Goal: Information Seeking & Learning: Check status

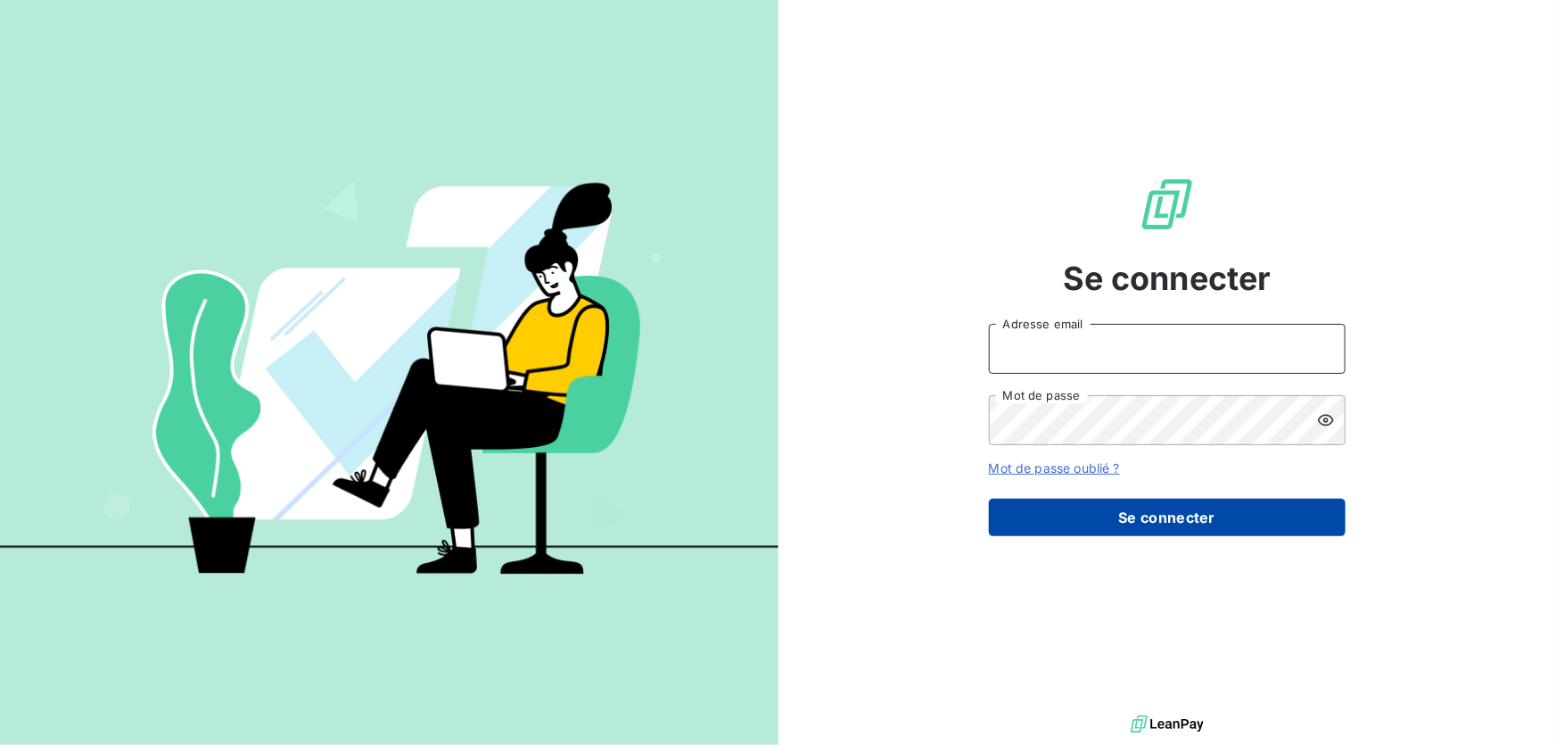
type input "[EMAIL_ADDRESS][DOMAIN_NAME]"
click at [1032, 516] on button "Se connecter" at bounding box center [1167, 516] width 357 height 37
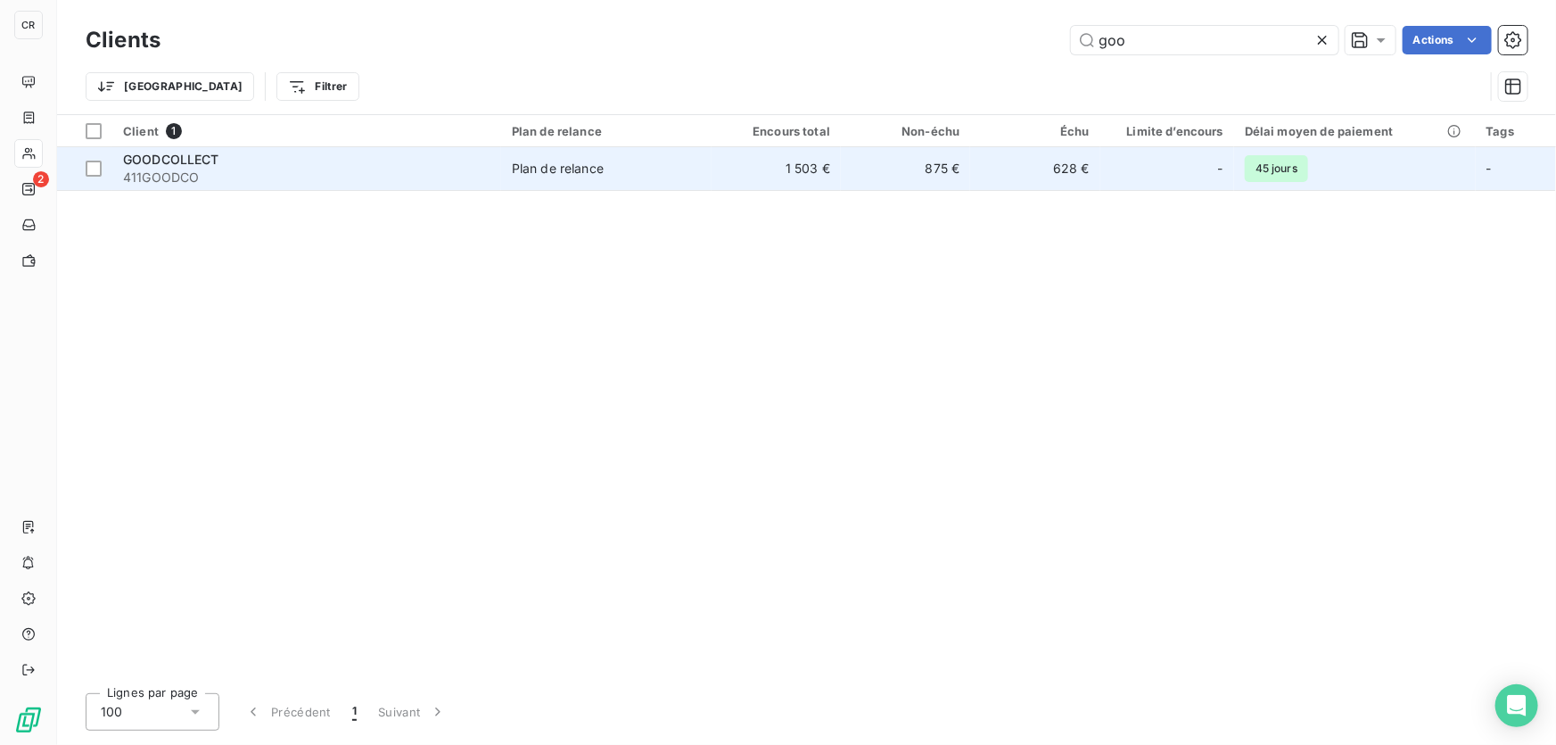
type input "goo"
click at [842, 166] on td "875 €" at bounding box center [905, 168] width 129 height 43
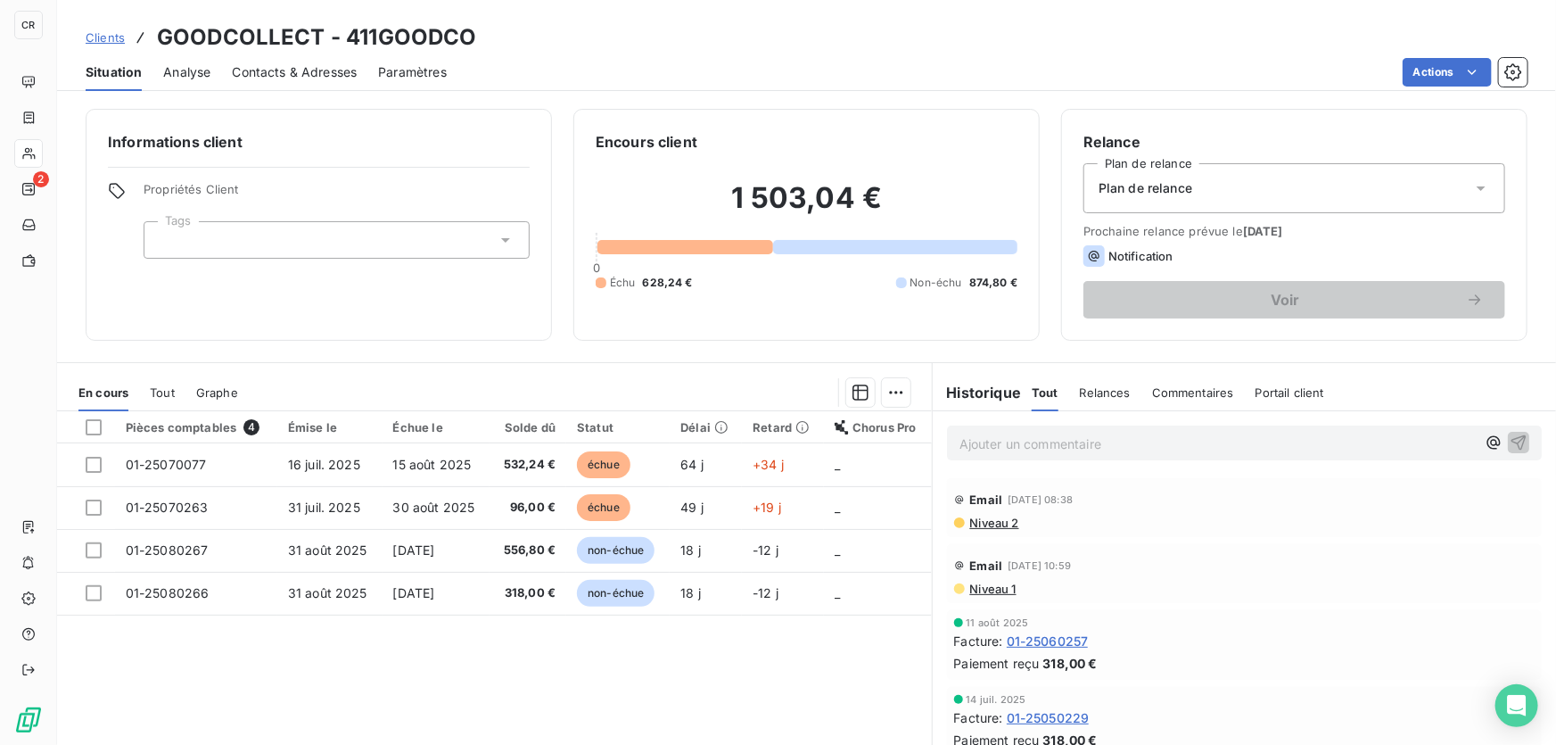
click at [963, 446] on p "Ajouter un commentaire ﻿" at bounding box center [1217, 443] width 516 height 22
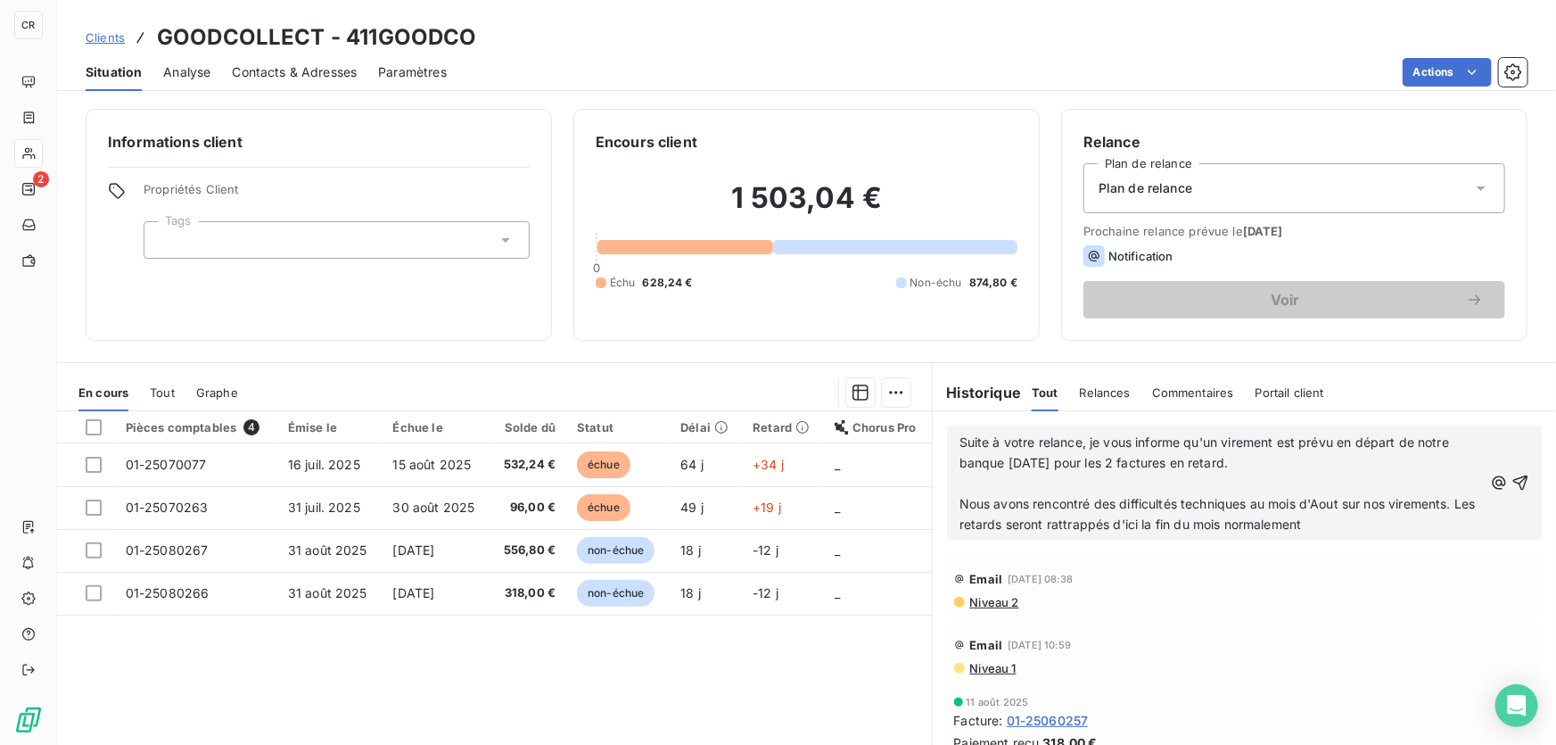
click at [1004, 485] on p "﻿" at bounding box center [1220, 483] width 523 height 21
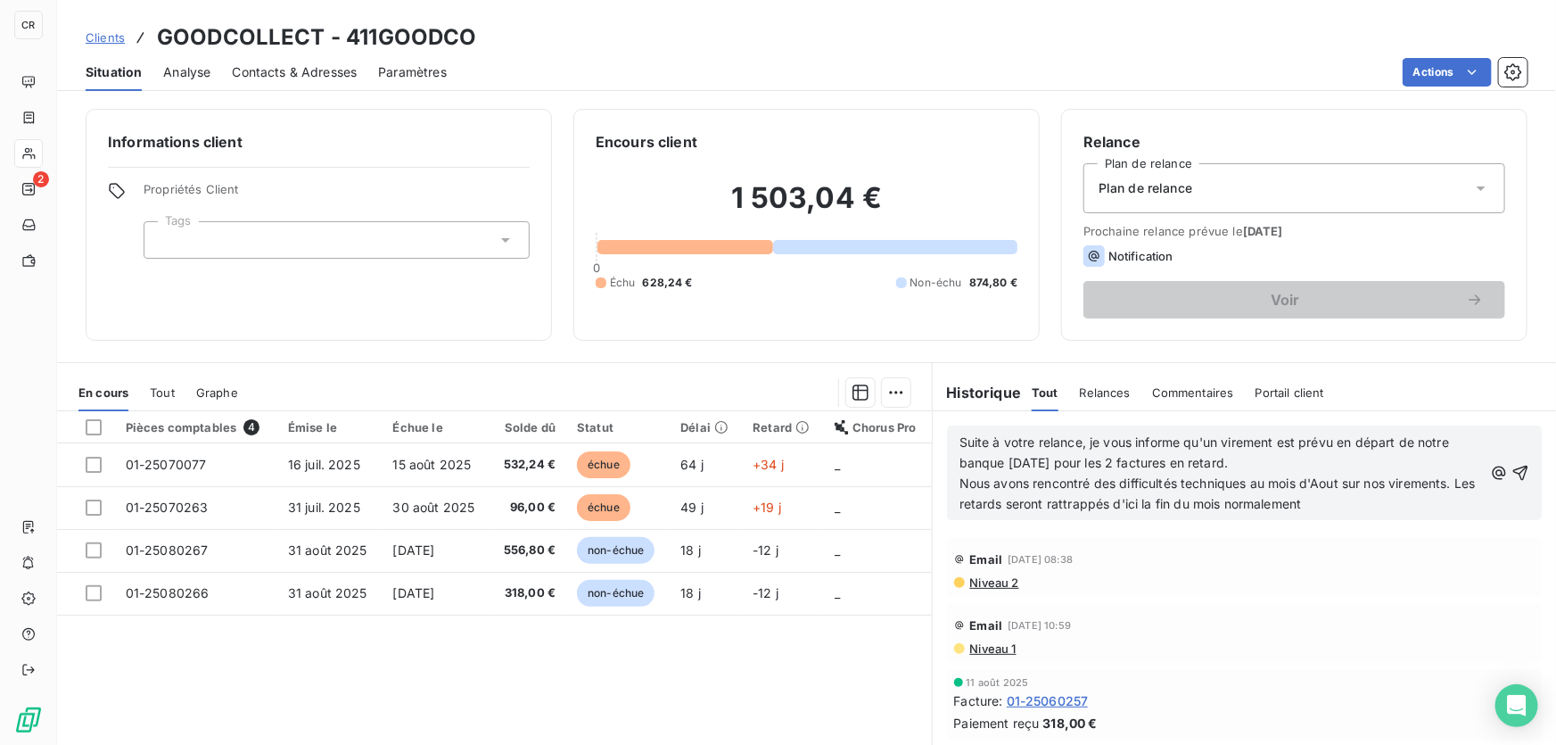
click at [959, 445] on span "Suite à votre relance, je vous informe qu'un virement est prévu en départ de no…" at bounding box center [1205, 452] width 493 height 36
click at [1020, 442] on span "mail 18/09 ;Suite à votre relance, je vous informe qu'un virement est prévu en …" at bounding box center [1213, 452] width 509 height 36
click at [1513, 473] on icon "button" at bounding box center [1520, 472] width 15 height 15
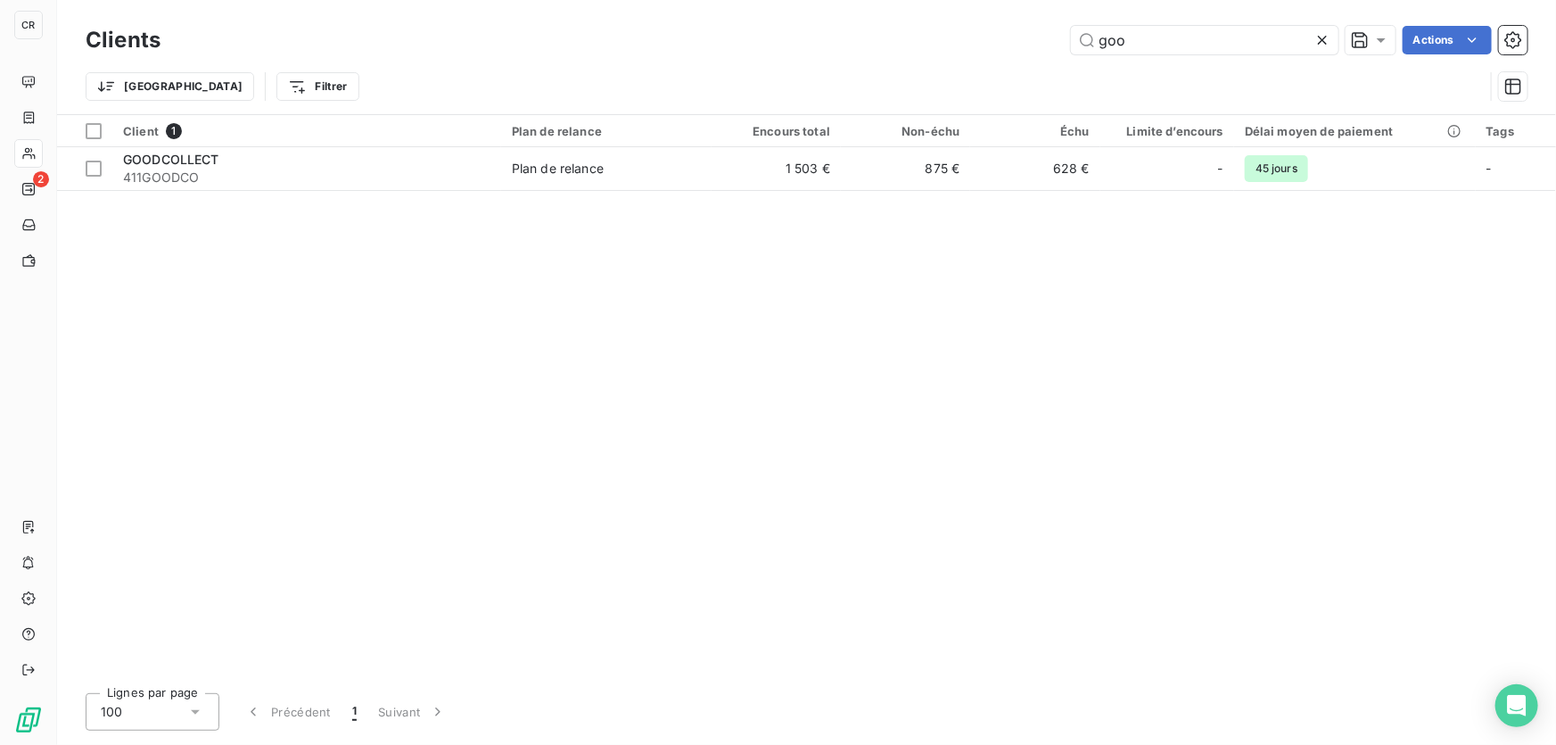
drag, startPoint x: 1137, startPoint y: 36, endPoint x: 1024, endPoint y: 35, distance: 113.2
click at [1024, 35] on div "goo Actions" at bounding box center [855, 40] width 1346 height 29
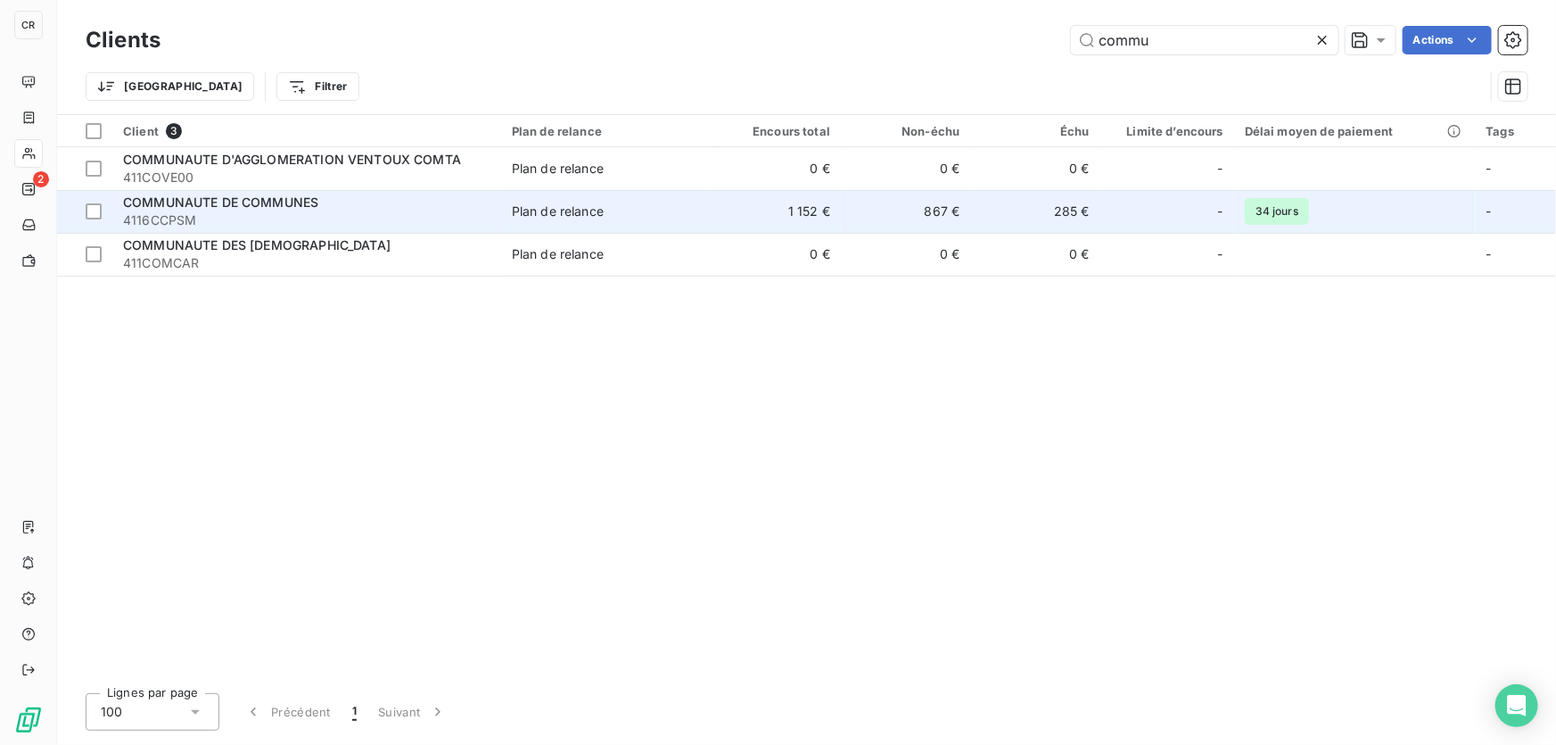
type input "commu"
click at [440, 211] on span "4116CCPSM" at bounding box center [306, 220] width 367 height 18
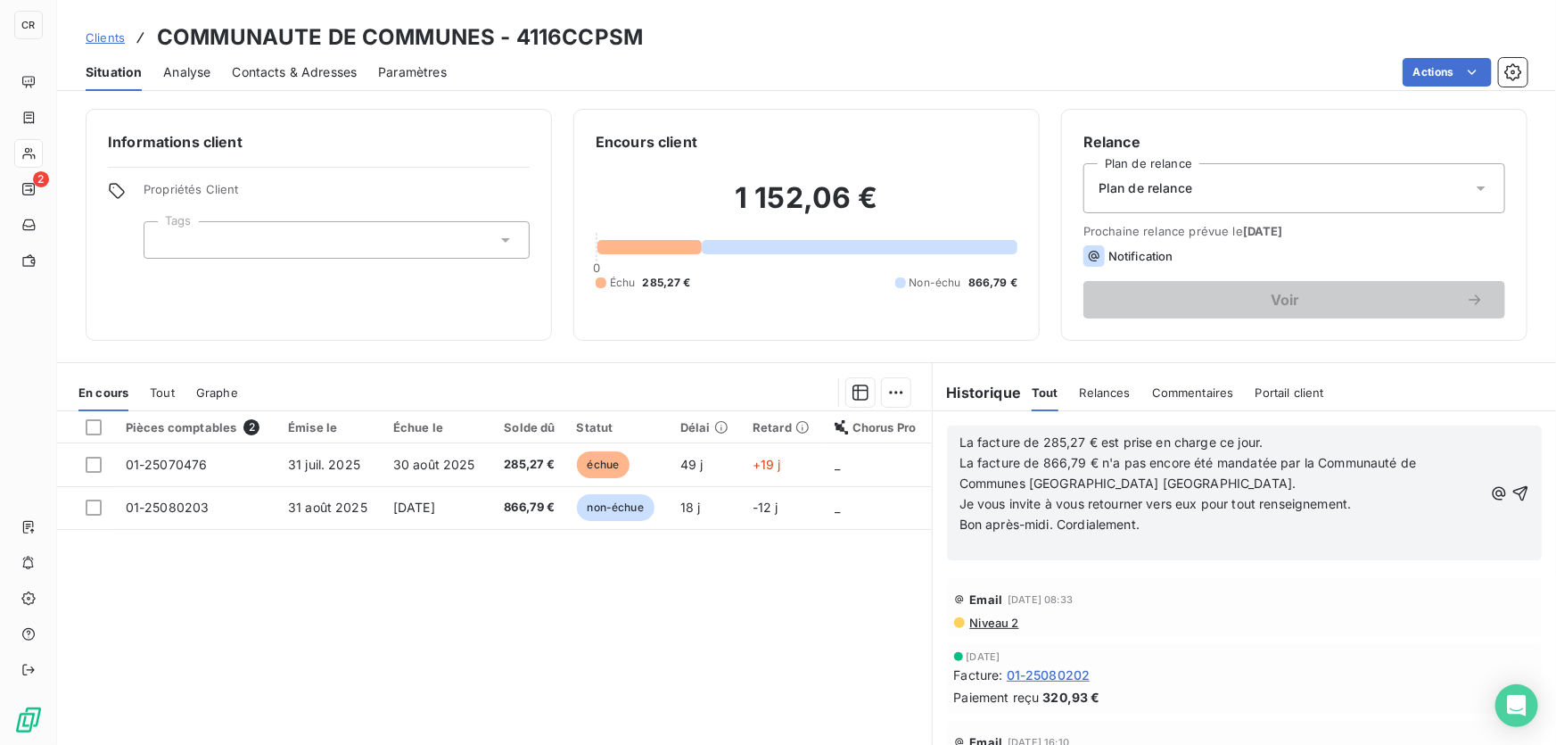
click at [1512, 491] on div "La facture de 285,27 € est prise en charge ce jour. La facture de 866,79 € n'a …" at bounding box center [1244, 492] width 595 height 135
click at [1513, 493] on icon "button" at bounding box center [1520, 492] width 15 height 15
